Goal: Information Seeking & Learning: Ask a question

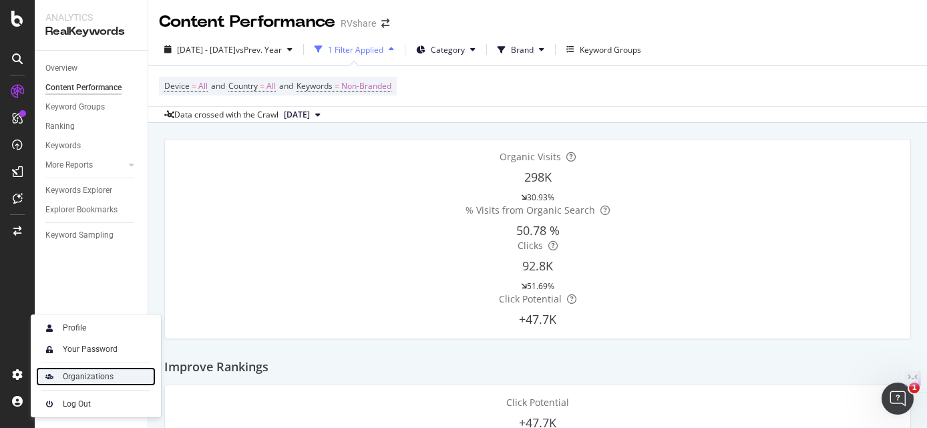
click at [104, 375] on div "Organizations" at bounding box center [88, 376] width 51 height 11
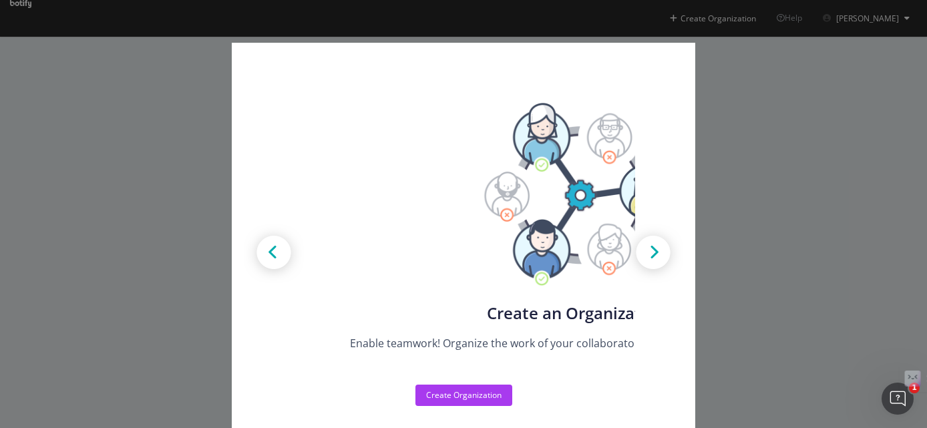
click at [846, 184] on div "Create new Projects for your Teams Create the exact model that matches your Org…" at bounding box center [463, 214] width 927 height 428
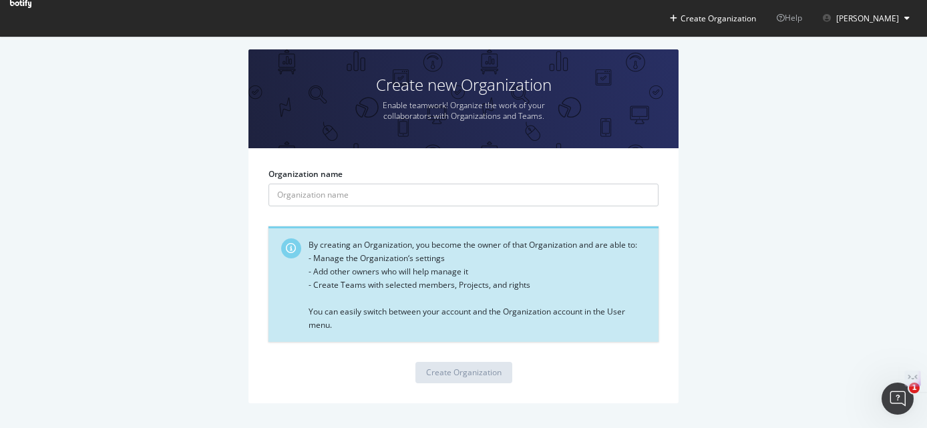
click at [898, 19] on span "[PERSON_NAME]" at bounding box center [867, 18] width 63 height 11
click at [804, 180] on div "Create new Organization Enable teamwork! Organize the work of your collaborator…" at bounding box center [463, 232] width 887 height 367
click at [31, 8] on icon at bounding box center [20, 4] width 21 height 8
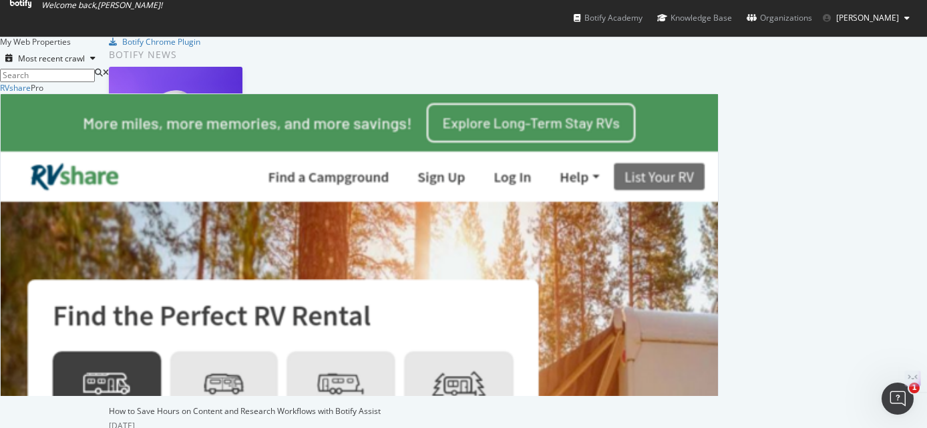
click at [871, 16] on span "[PERSON_NAME]" at bounding box center [867, 17] width 63 height 11
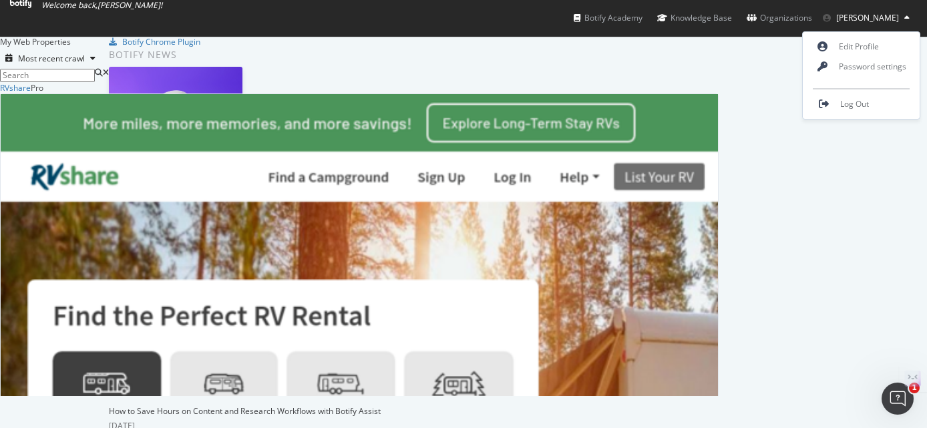
click at [667, 85] on div "RVshare Pro Analytics Overview SiteCrawler LogAnalyzer AI Analytics RealKeyword…" at bounding box center [359, 239] width 719 height 314
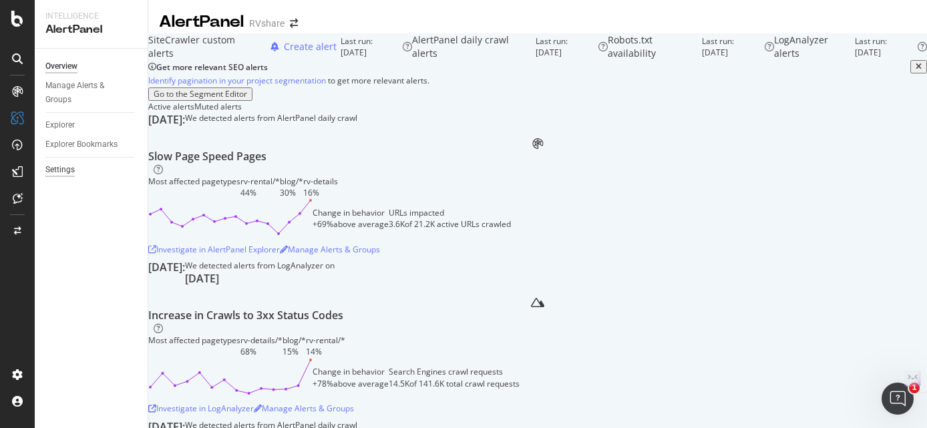
click at [62, 165] on div "Settings" at bounding box center [59, 170] width 29 height 14
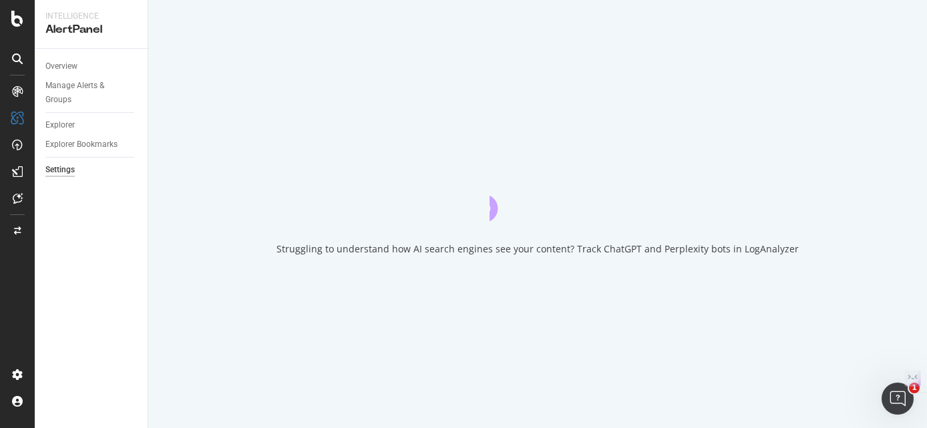
select select "02"
select select "30"
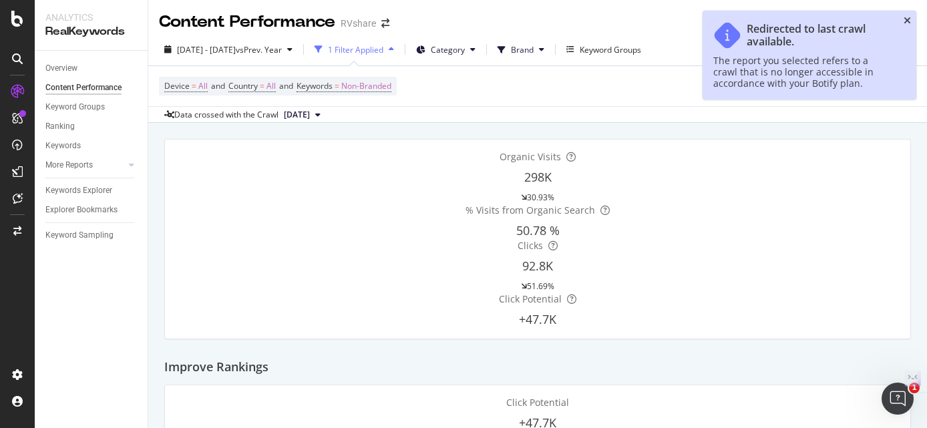
click at [910, 19] on icon "close toast" at bounding box center [907, 20] width 7 height 9
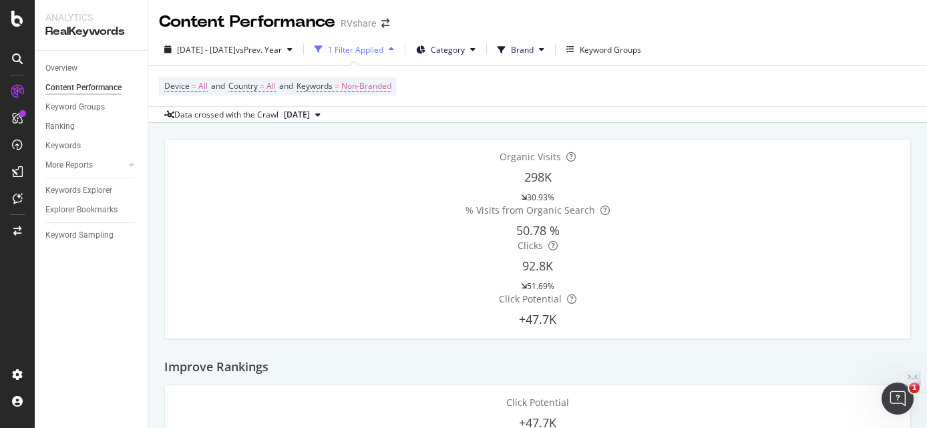
click at [17, 57] on icon at bounding box center [17, 58] width 11 height 11
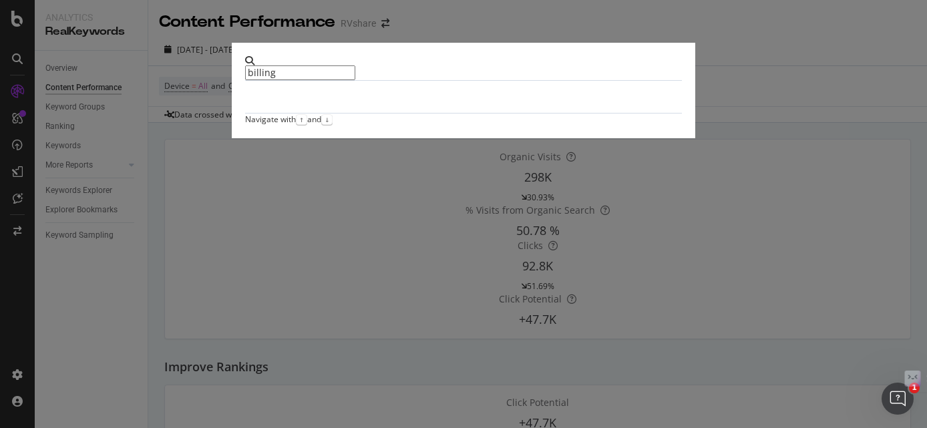
type input "billing"
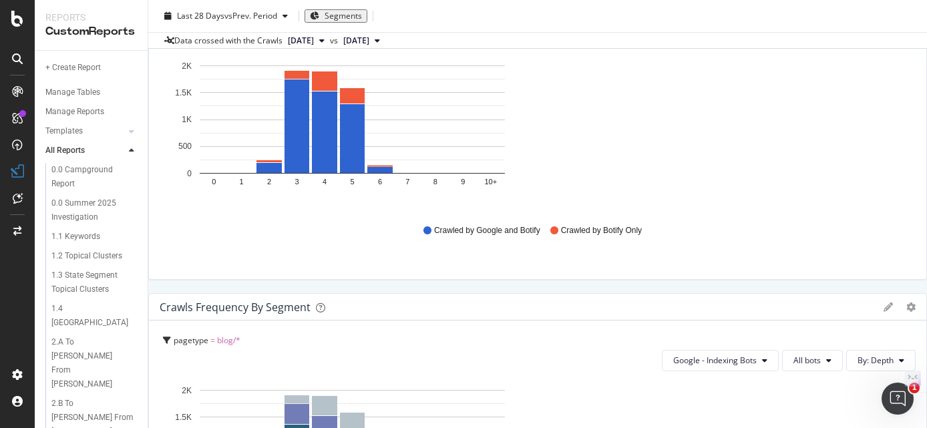
scroll to position [146, 0]
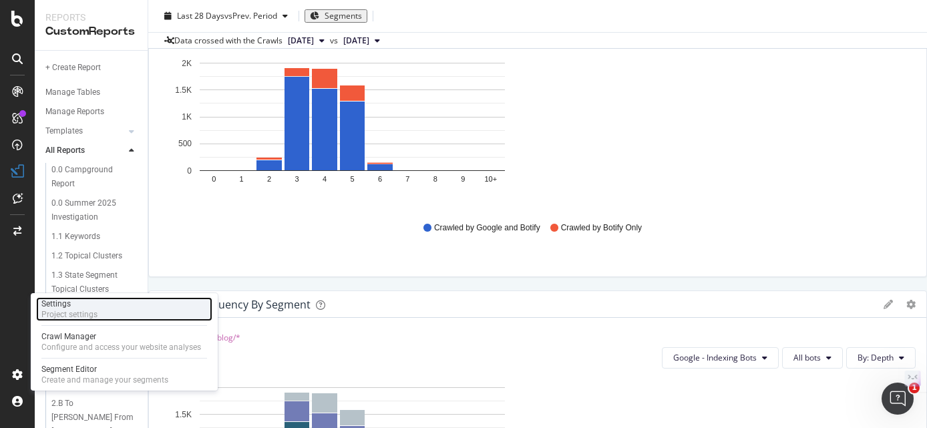
click at [79, 308] on div "Settings" at bounding box center [69, 304] width 56 height 11
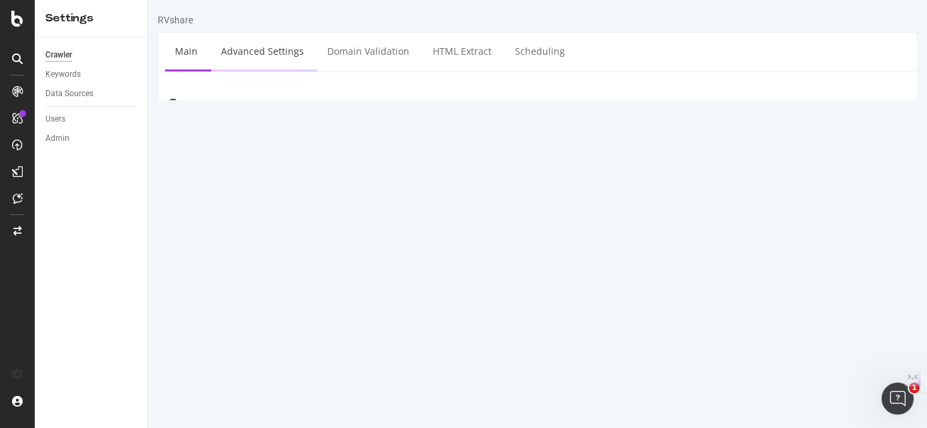
click at [256, 49] on link "Advanced Settings" at bounding box center [262, 51] width 103 height 37
click at [62, 139] on div "Admin" at bounding box center [57, 139] width 24 height 14
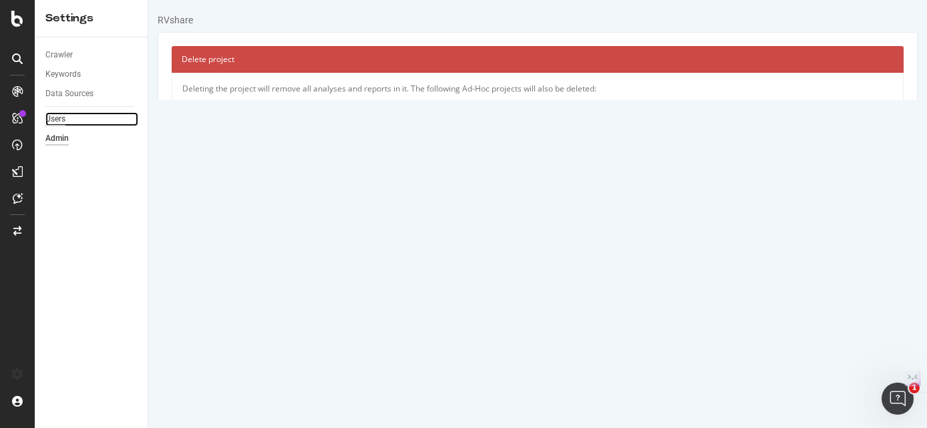
click at [57, 118] on div "Users" at bounding box center [55, 119] width 20 height 14
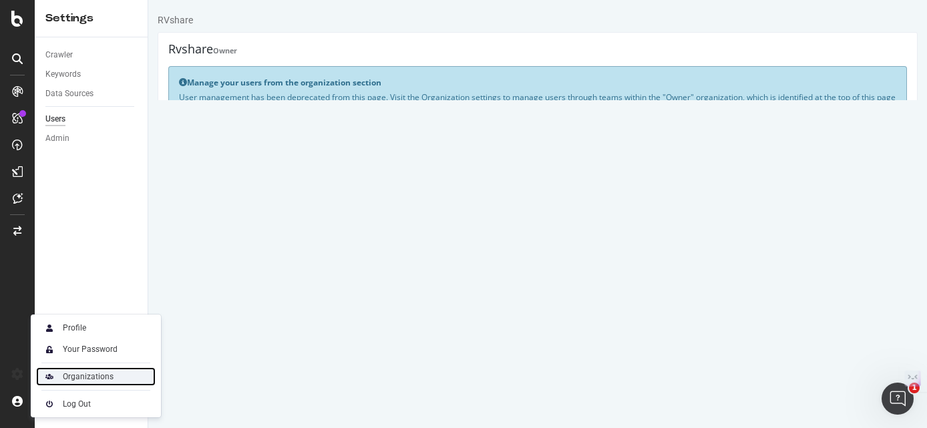
click at [76, 378] on div "Organizations" at bounding box center [88, 376] width 51 height 11
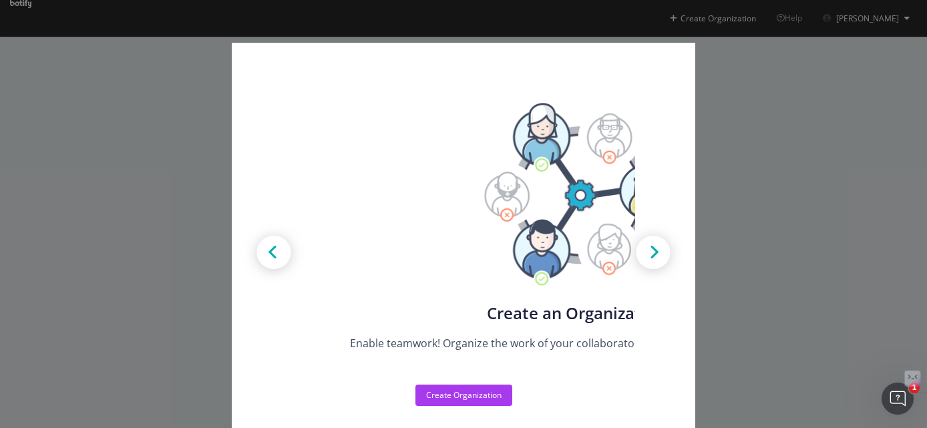
click at [683, 236] on img "modal" at bounding box center [653, 254] width 60 height 60
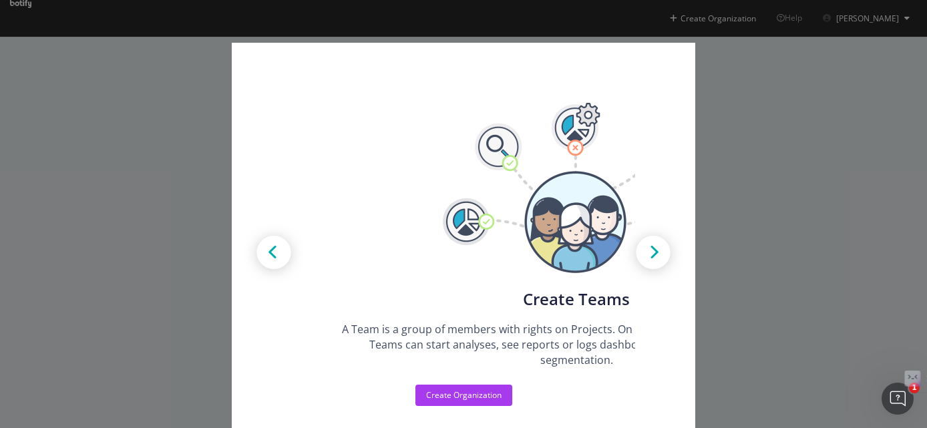
click at [683, 236] on img "modal" at bounding box center [653, 254] width 60 height 60
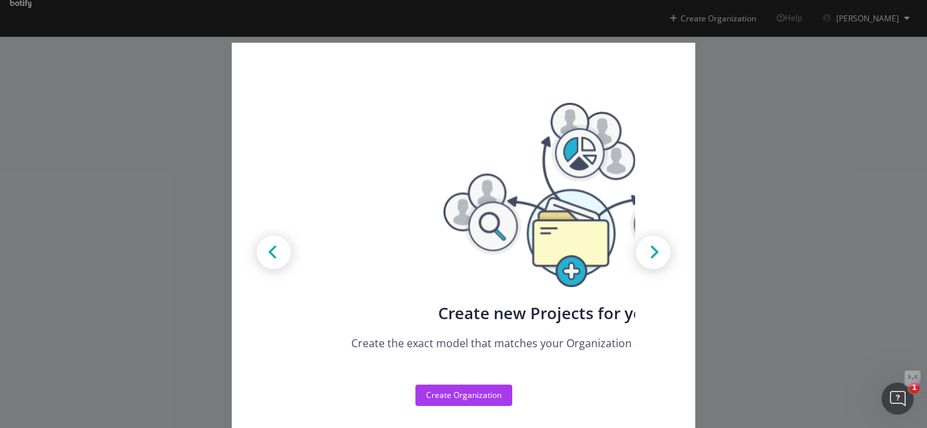
click at [683, 236] on img "modal" at bounding box center [653, 254] width 60 height 60
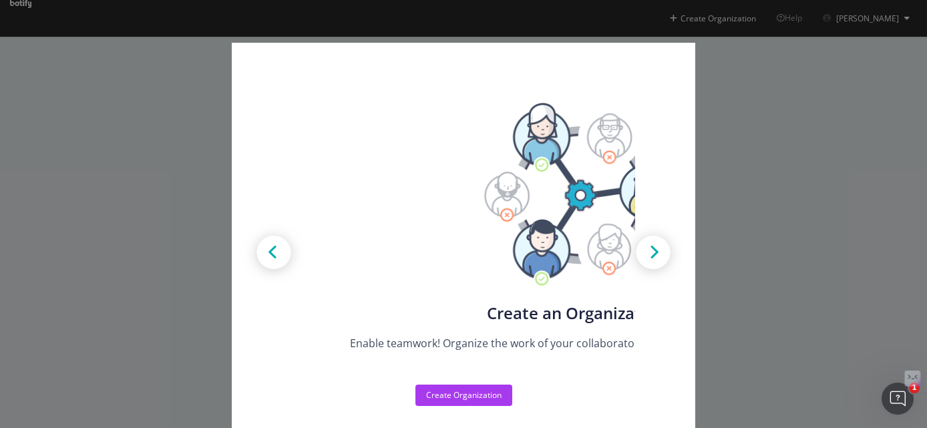
click at [683, 236] on img "modal" at bounding box center [653, 254] width 60 height 60
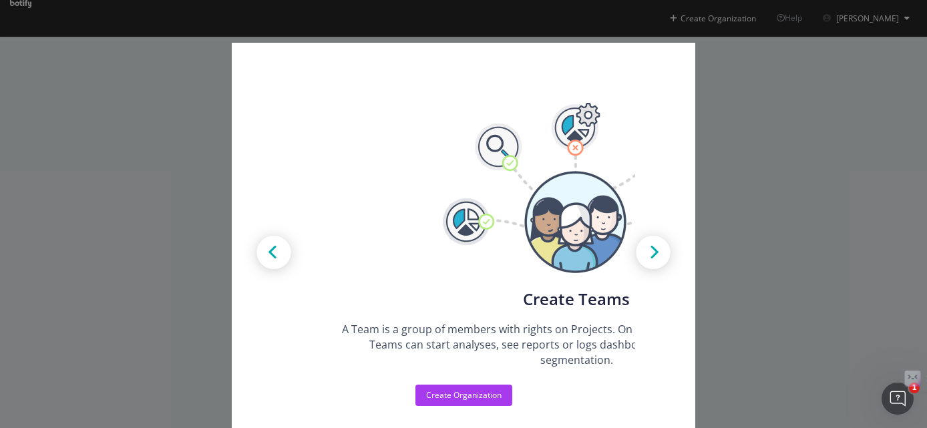
click at [683, 236] on img "modal" at bounding box center [653, 254] width 60 height 60
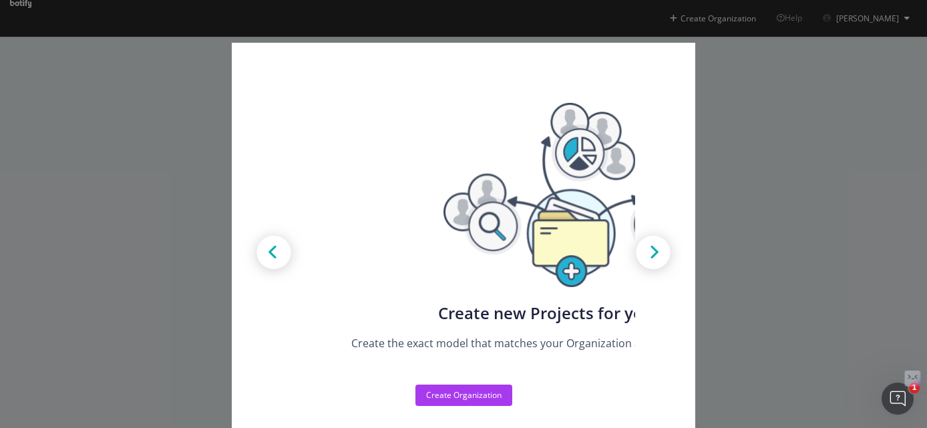
click at [683, 236] on img "modal" at bounding box center [653, 254] width 60 height 60
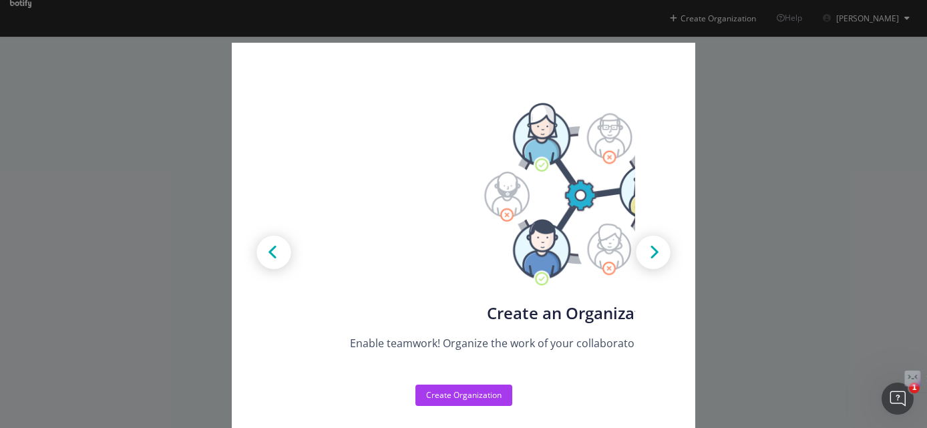
click at [683, 236] on img "modal" at bounding box center [653, 254] width 60 height 60
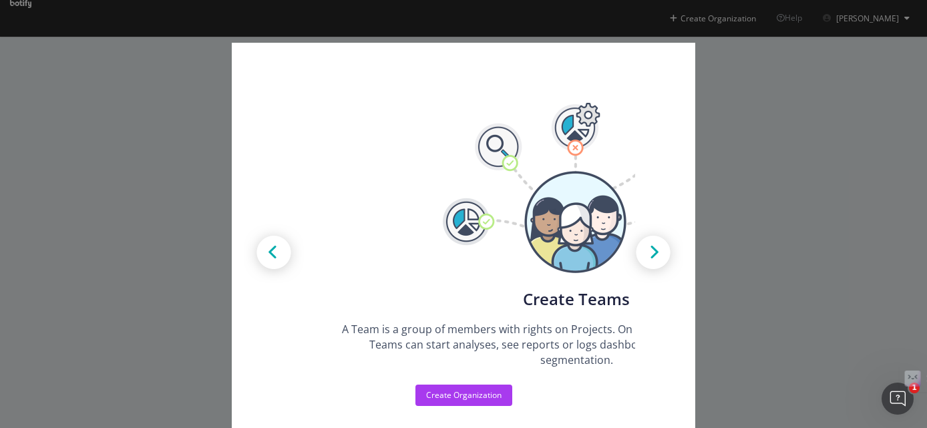
click at [683, 236] on img "modal" at bounding box center [653, 254] width 60 height 60
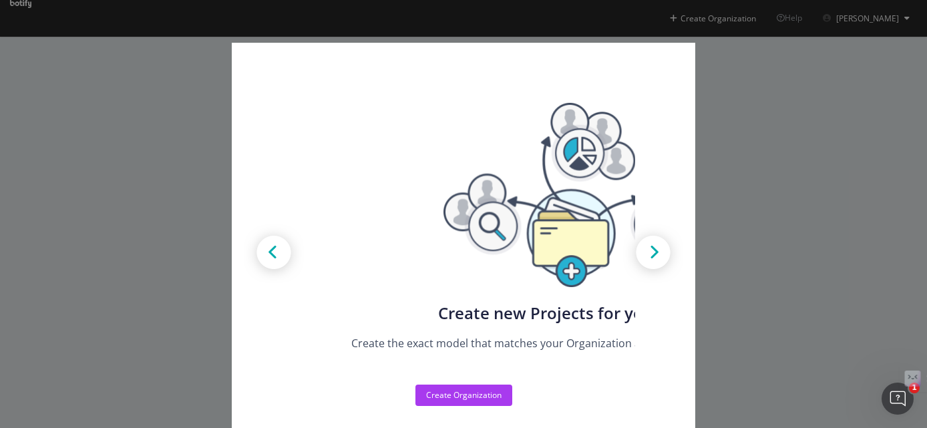
click at [863, 132] on div "Create new Projects for your Teams Create the exact model that matches your Org…" at bounding box center [463, 214] width 927 height 428
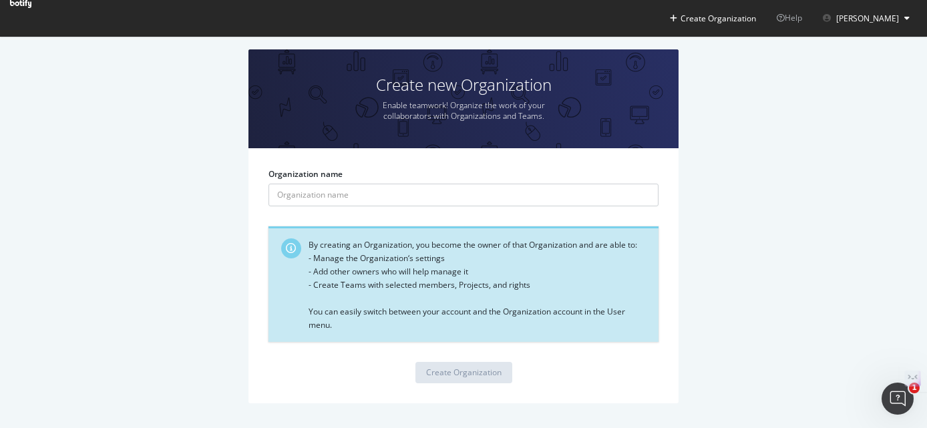
click at [906, 19] on icon at bounding box center [906, 18] width 5 height 8
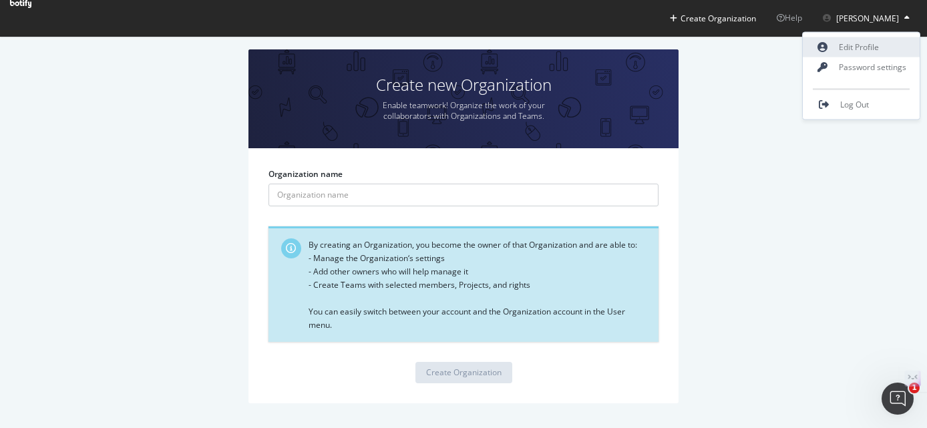
click at [870, 50] on link "Edit Profile" at bounding box center [861, 47] width 117 height 20
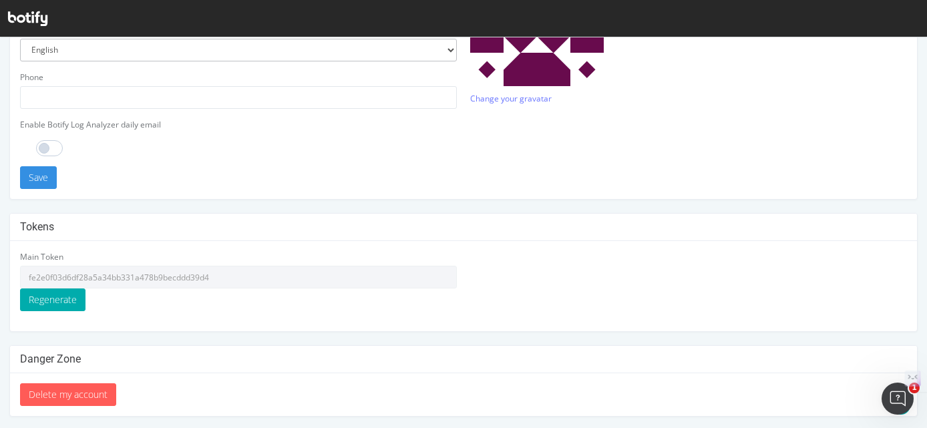
scroll to position [449, 0]
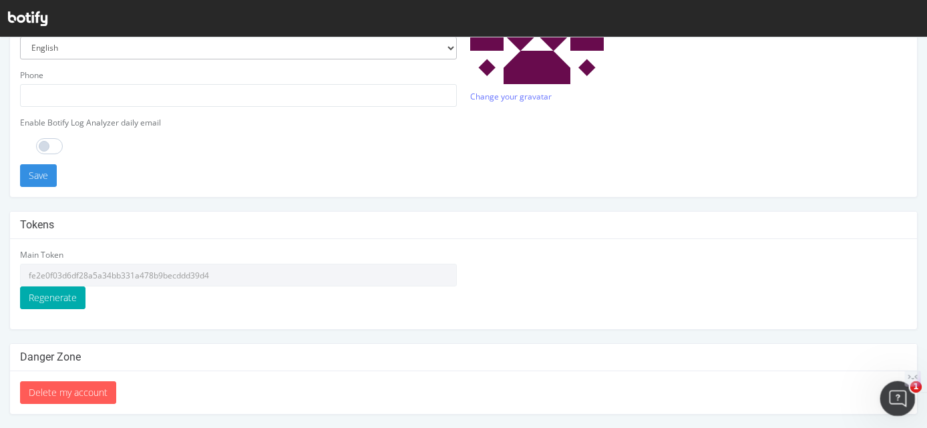
click at [899, 394] on icon "Open Intercom Messenger" at bounding box center [896, 397] width 22 height 22
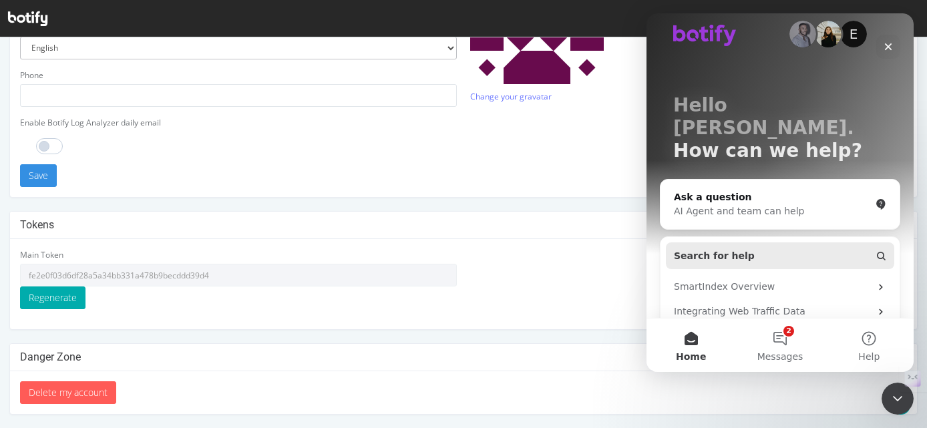
scroll to position [17, 0]
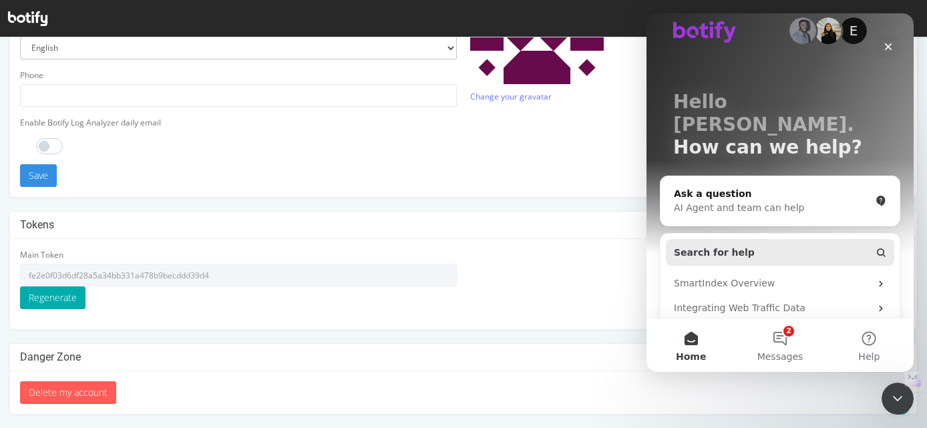
click at [823, 239] on button "Search for help" at bounding box center [780, 252] width 228 height 27
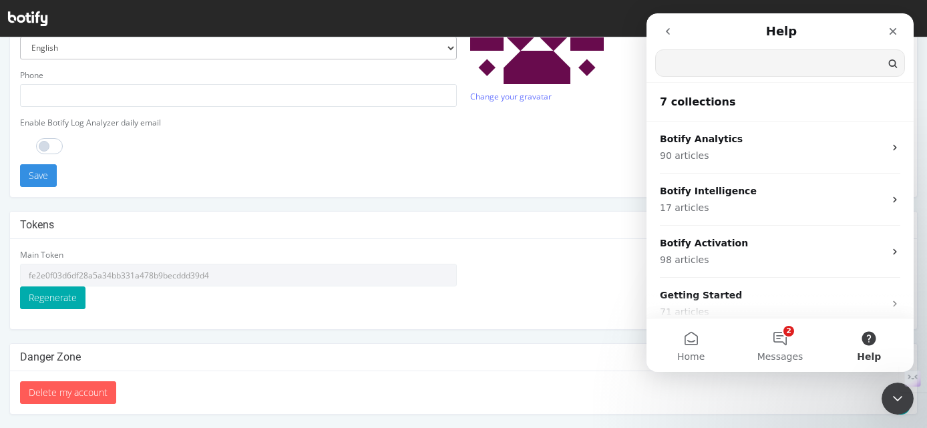
scroll to position [0, 0]
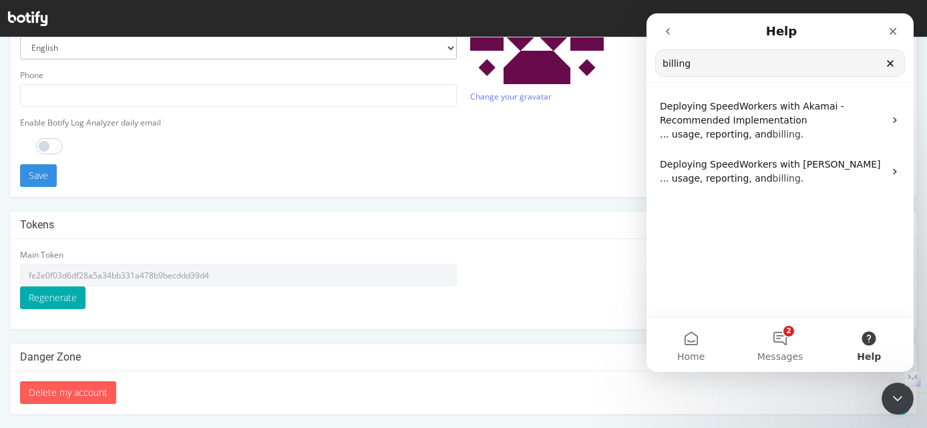
type input "billing"
click at [779, 337] on button "2 Messages" at bounding box center [779, 345] width 89 height 53
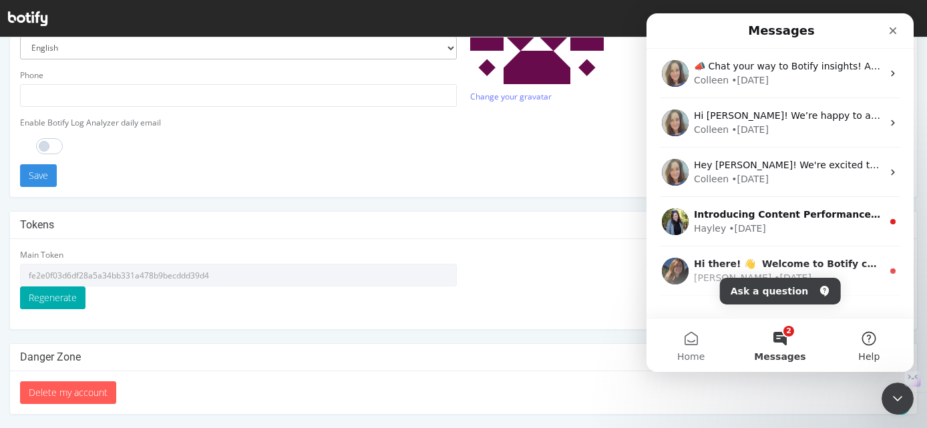
click at [869, 331] on button "Help" at bounding box center [869, 345] width 89 height 53
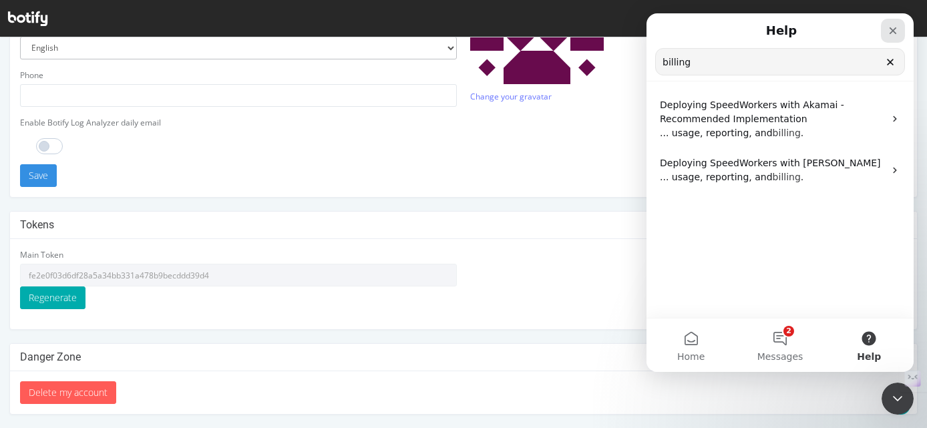
click at [897, 31] on icon "Close" at bounding box center [893, 30] width 11 height 11
